Goal: Communication & Community: Answer question/provide support

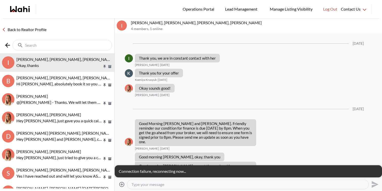
scroll to position [623, 0]
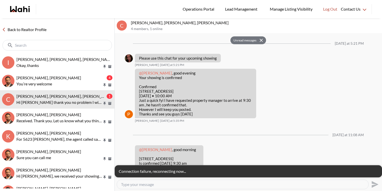
scroll to position [268, 0]
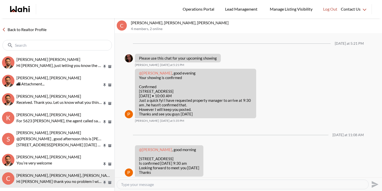
scroll to position [248, 0]
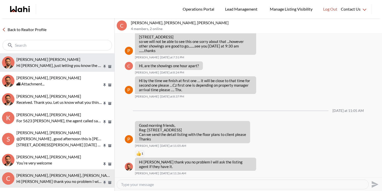
click at [73, 68] on p "Hi [PERSON_NAME], just letting you know the cancellation is now complete. You c…" at bounding box center [59, 65] width 86 height 6
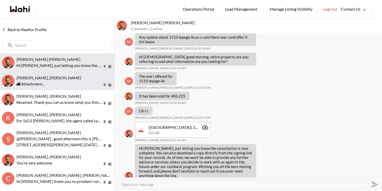
click at [47, 81] on div "🏙 Attachment..." at bounding box center [64, 84] width 96 height 6
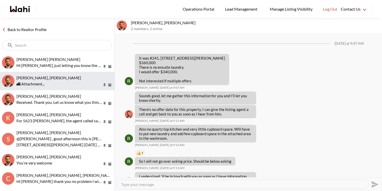
scroll to position [448, 0]
